Goal: Find specific page/section: Find specific page/section

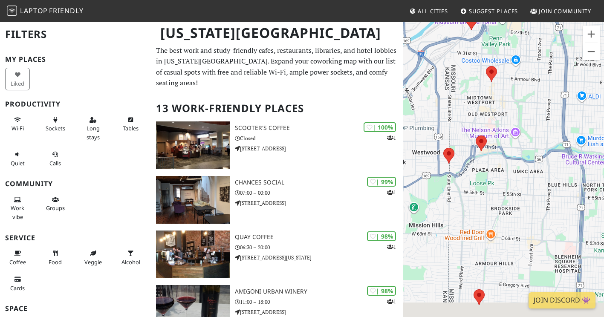
drag, startPoint x: 532, startPoint y: 182, endPoint x: 523, endPoint y: 102, distance: 80.6
click at [523, 102] on div at bounding box center [503, 179] width 201 height 317
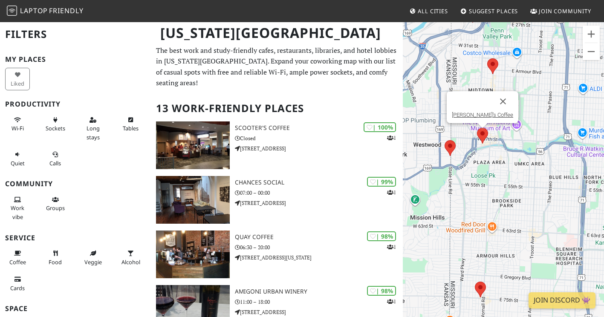
click at [482, 135] on img at bounding box center [482, 136] width 11 height 16
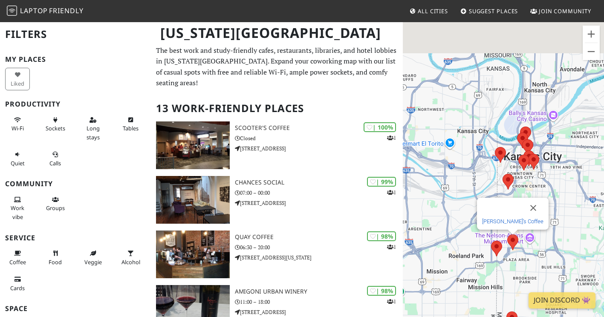
click at [510, 220] on link "[PERSON_NAME]’s Coffee" at bounding box center [512, 221] width 61 height 6
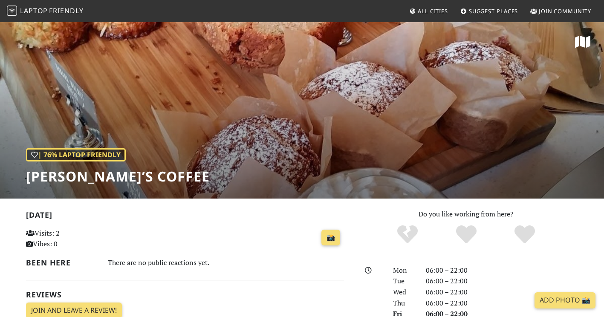
click at [125, 176] on h1 "[PERSON_NAME]’s Coffee" at bounding box center [118, 176] width 184 height 16
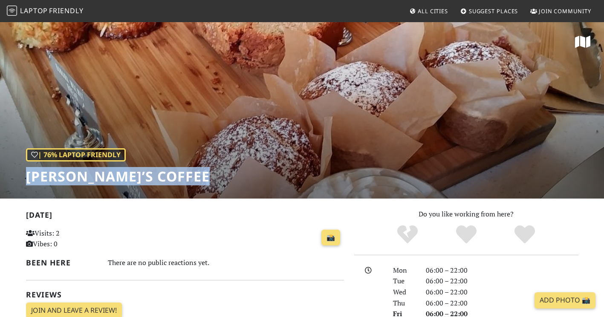
click at [125, 176] on h1 "[PERSON_NAME]’s Coffee" at bounding box center [118, 176] width 184 height 16
copy div "[PERSON_NAME]’s Coffee"
